Goal: Find specific page/section: Find specific page/section

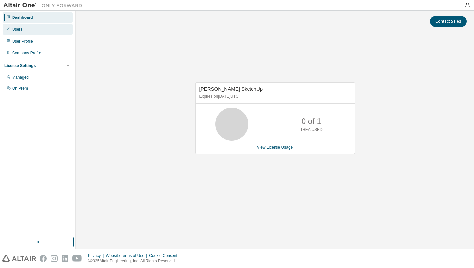
click at [27, 31] on div "Users" at bounding box center [38, 29] width 70 height 11
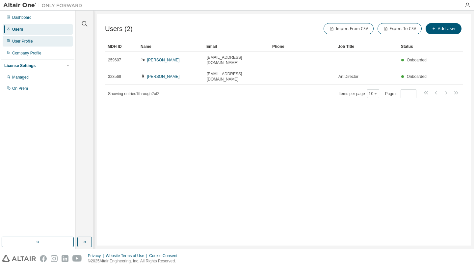
click at [29, 39] on div "User Profile" at bounding box center [22, 41] width 21 height 5
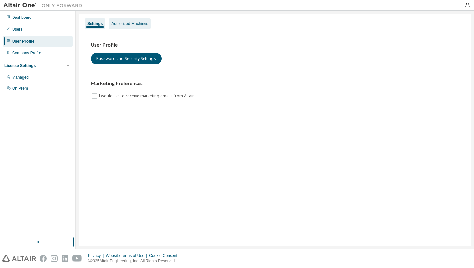
click at [131, 24] on div "Authorized Machines" at bounding box center [129, 23] width 37 height 5
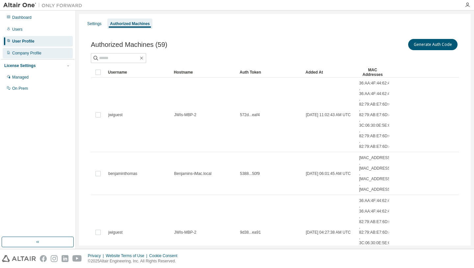
click at [28, 52] on div "Company Profile" at bounding box center [26, 52] width 29 height 5
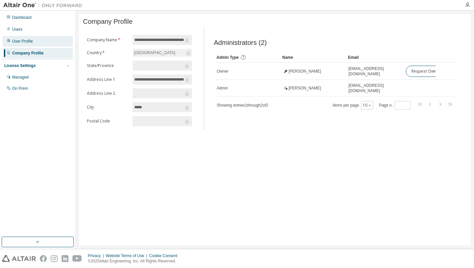
click at [24, 43] on div "User Profile" at bounding box center [22, 41] width 21 height 5
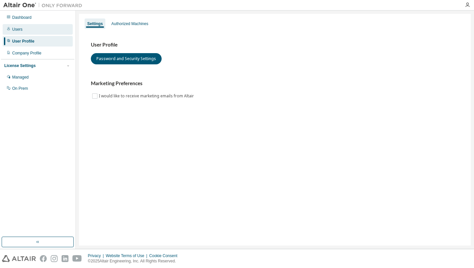
click at [27, 28] on div "Users" at bounding box center [38, 29] width 70 height 11
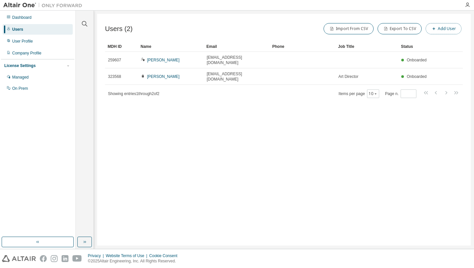
click at [438, 30] on button "Add User" at bounding box center [444, 28] width 36 height 11
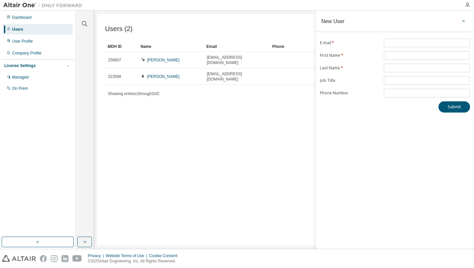
click at [462, 20] on icon "button" at bounding box center [464, 20] width 5 height 5
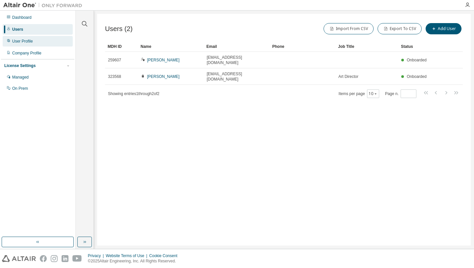
click at [42, 43] on div "User Profile" at bounding box center [38, 41] width 70 height 11
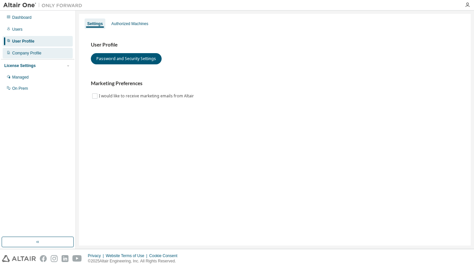
click at [34, 55] on div "Company Profile" at bounding box center [26, 52] width 29 height 5
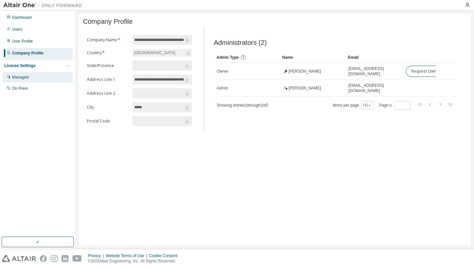
click at [33, 82] on div "Managed" at bounding box center [38, 77] width 70 height 11
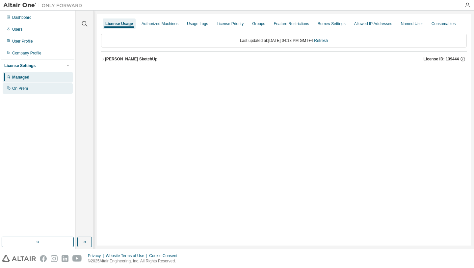
click at [31, 90] on div "On Prem" at bounding box center [38, 88] width 70 height 11
